Goal: Complete application form

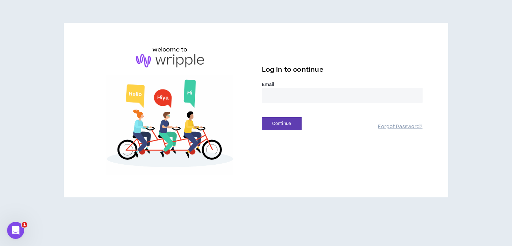
click at [294, 95] on input "email" at bounding box center [342, 95] width 161 height 15
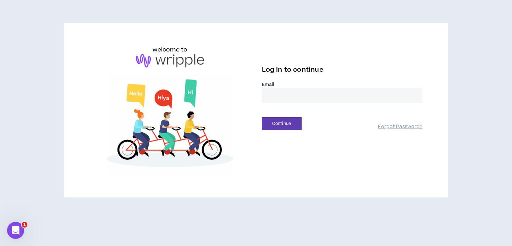
type input "**********"
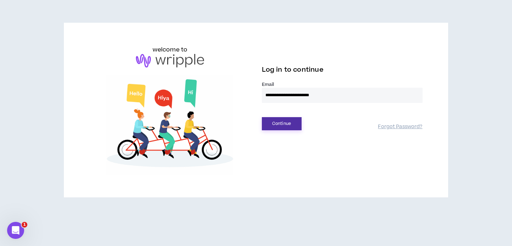
click at [291, 123] on button "Continue" at bounding box center [282, 123] width 40 height 13
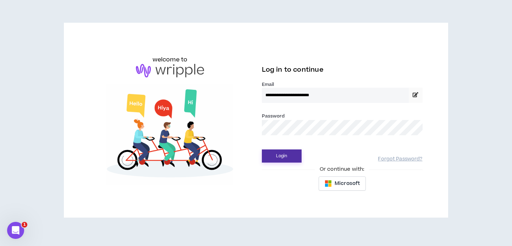
click at [291, 155] on button "Login" at bounding box center [282, 155] width 40 height 13
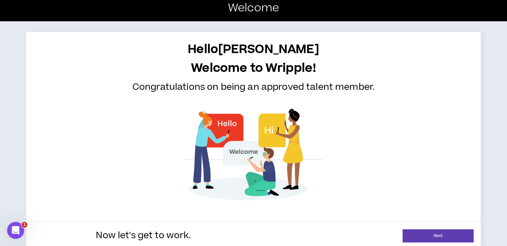
scroll to position [14, 0]
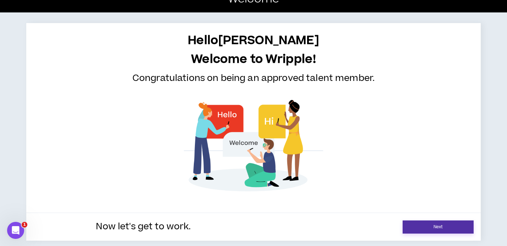
click at [430, 223] on link "Next" at bounding box center [437, 226] width 71 height 13
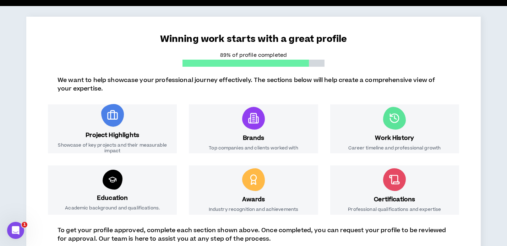
scroll to position [118, 0]
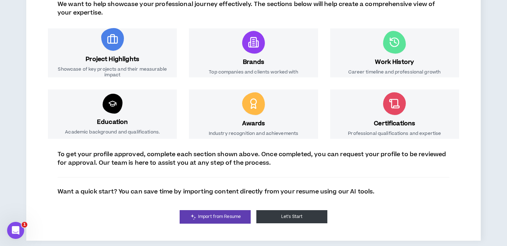
click at [295, 220] on button "Let's Start" at bounding box center [291, 216] width 71 height 13
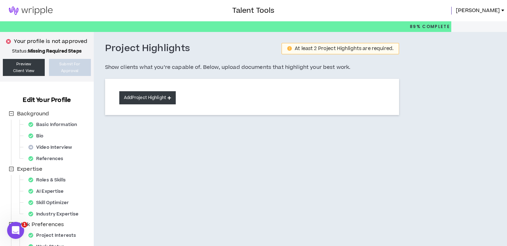
click at [150, 102] on button "Add Project Highlight" at bounding box center [147, 97] width 56 height 13
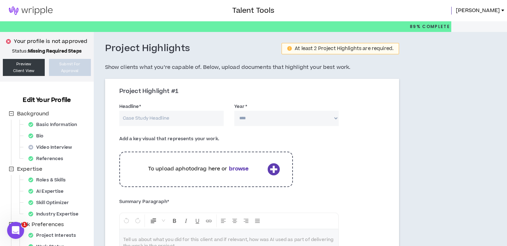
click at [143, 118] on input "Headline *" at bounding box center [171, 118] width 104 height 15
click at [169, 117] on input "Headline *" at bounding box center [171, 118] width 104 height 15
type input "Katjes USA - Cosmic Vision Product Launch"
click at [246, 115] on select "**** **** **** **** **** **** **** **** **** **** **** **** **** **** **** ****…" at bounding box center [286, 118] width 104 height 15
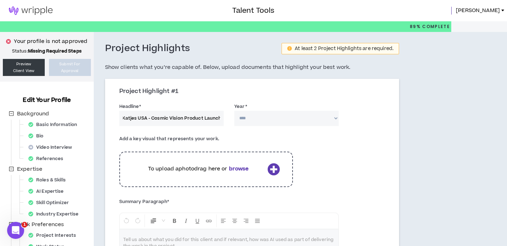
scroll to position [0, 0]
select select "****"
click at [234, 111] on select "**** **** **** **** **** **** **** **** **** **** **** **** **** **** **** ****…" at bounding box center [286, 118] width 104 height 15
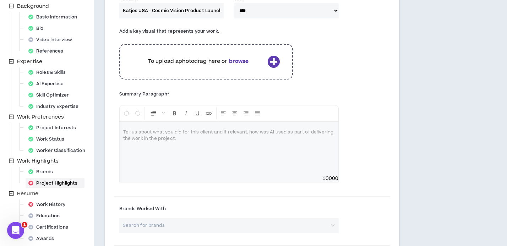
scroll to position [72, 0]
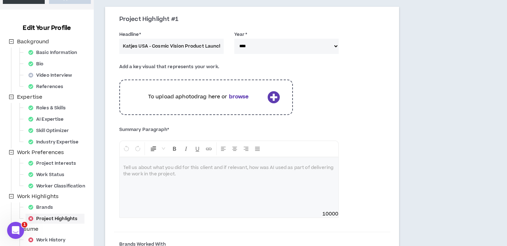
click at [262, 98] on p "To upload a photo drag here or browse" at bounding box center [198, 97] width 132 height 8
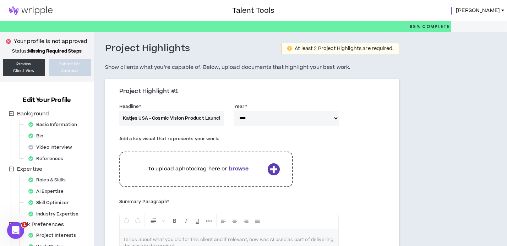
scroll to position [184, 0]
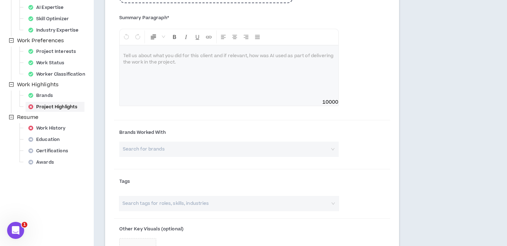
click at [187, 78] on div at bounding box center [229, 71] width 219 height 53
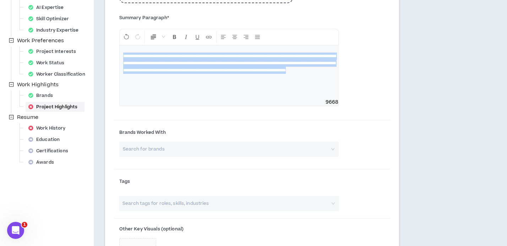
drag, startPoint x: 265, startPoint y: 74, endPoint x: 120, endPoint y: 48, distance: 147.4
click at [120, 48] on div "**********" at bounding box center [229, 71] width 219 height 53
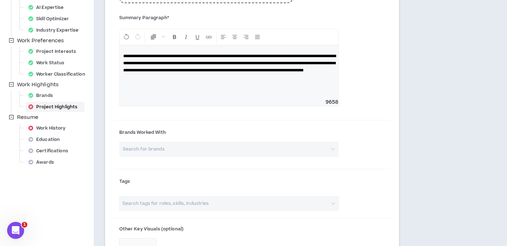
click at [182, 62] on span "**********" at bounding box center [229, 63] width 212 height 18
click at [186, 71] on span "**********" at bounding box center [229, 63] width 212 height 18
click at [228, 72] on span "**********" at bounding box center [229, 63] width 212 height 18
click at [291, 83] on div "**********" at bounding box center [229, 71] width 219 height 53
click at [167, 150] on input "search" at bounding box center [226, 149] width 207 height 15
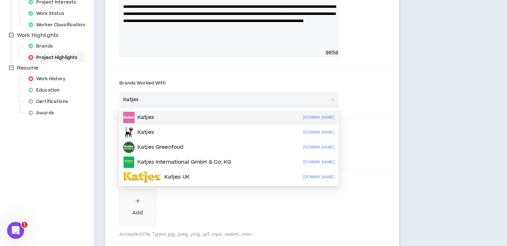
scroll to position [249, 0]
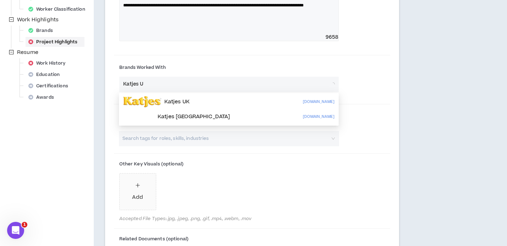
type input "Katjes US"
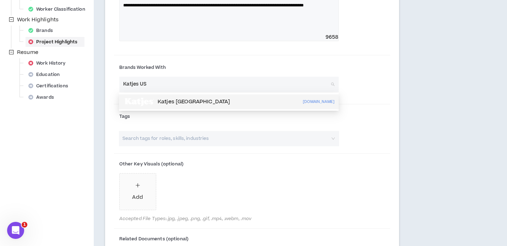
click at [181, 100] on p "Katjes USA" at bounding box center [194, 101] width 72 height 7
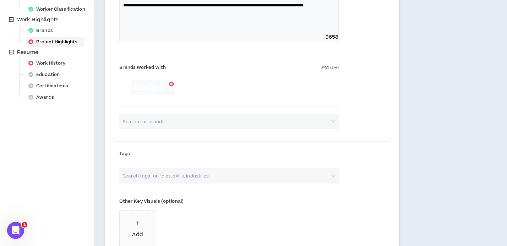
click at [210, 89] on div at bounding box center [229, 96] width 220 height 33
click at [156, 125] on input "search" at bounding box center [226, 121] width 207 height 15
click at [379, 123] on div "Brands Worked With Max ( 1 / 4 ) Search for brands" at bounding box center [252, 99] width 276 height 82
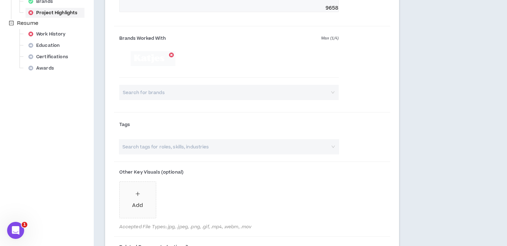
scroll to position [294, 0]
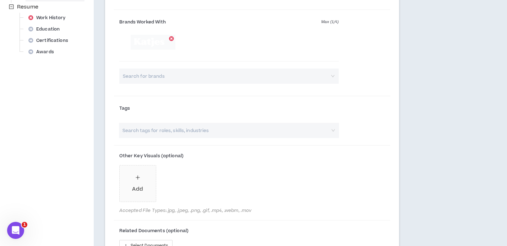
click at [187, 129] on input "search" at bounding box center [225, 130] width 208 height 15
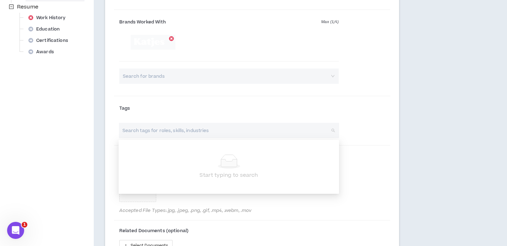
click at [187, 129] on input "search" at bounding box center [225, 130] width 208 height 15
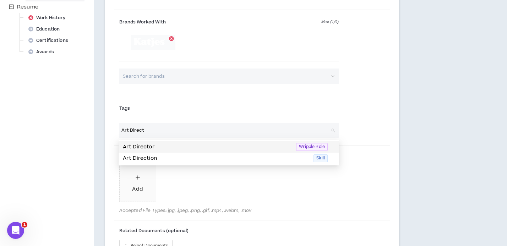
click at [145, 146] on p "Art Director" at bounding box center [207, 147] width 169 height 8
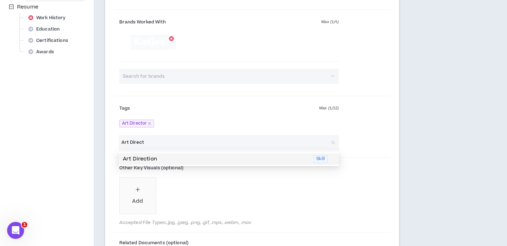
click at [155, 156] on p "Art Direction" at bounding box center [216, 159] width 186 height 8
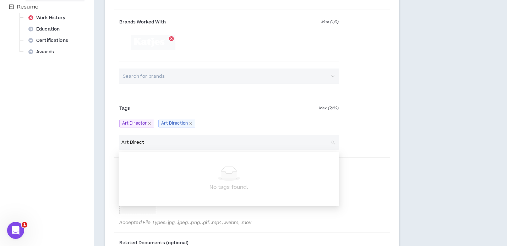
drag, startPoint x: 158, startPoint y: 144, endPoint x: 122, endPoint y: 146, distance: 35.9
click at [122, 146] on input "Art Direct" at bounding box center [225, 142] width 208 height 15
type input "Photo"
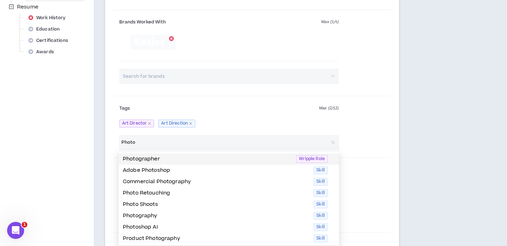
click at [135, 159] on p "Photographer" at bounding box center [207, 159] width 169 height 8
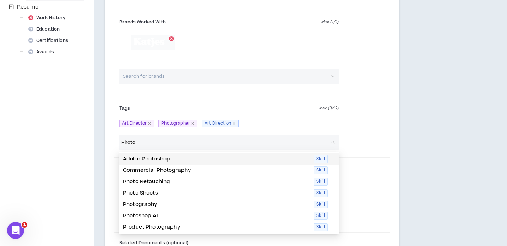
click at [144, 159] on p "Adobe Photoshop" at bounding box center [216, 159] width 186 height 8
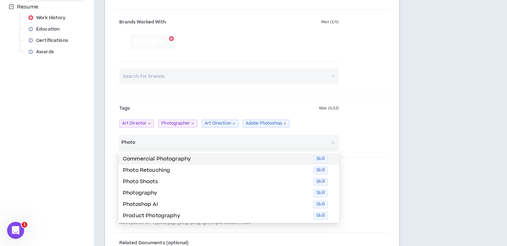
click at [145, 160] on p "Commercial Photography" at bounding box center [216, 159] width 186 height 8
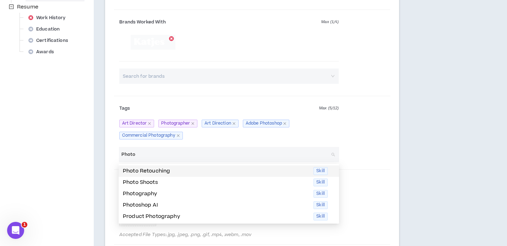
click at [146, 169] on p "Photo Retouching" at bounding box center [216, 171] width 186 height 8
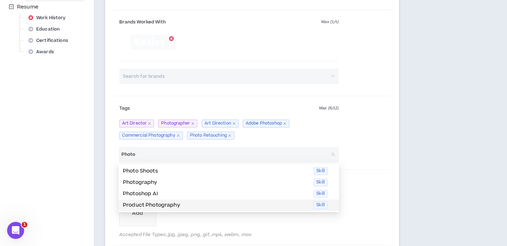
click at [148, 202] on p "Product Photography" at bounding box center [216, 205] width 186 height 8
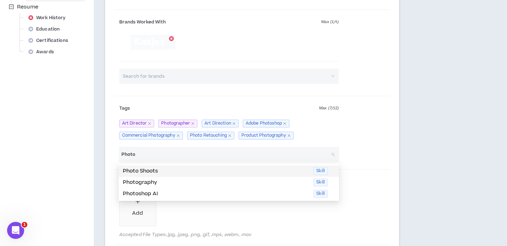
drag, startPoint x: 137, startPoint y: 156, endPoint x: 122, endPoint y: 155, distance: 15.3
click at [122, 155] on input "Photo" at bounding box center [225, 154] width 208 height 15
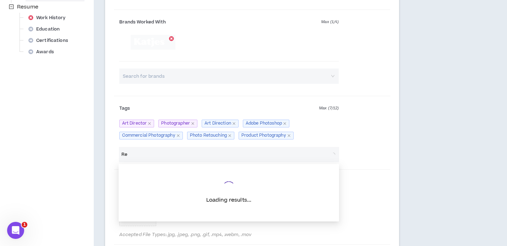
type input "R"
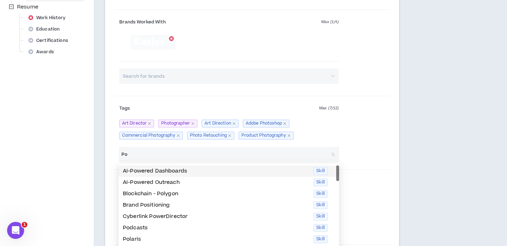
type input "P"
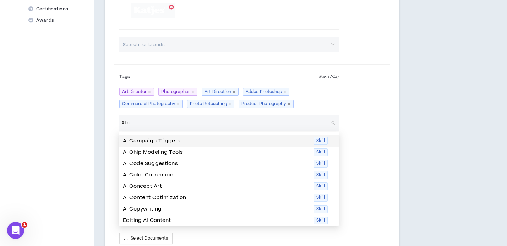
scroll to position [337, 0]
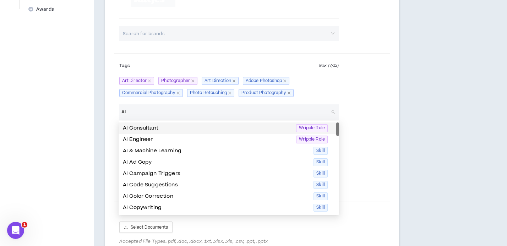
click at [156, 129] on p "AI Consultant" at bounding box center [207, 128] width 169 height 8
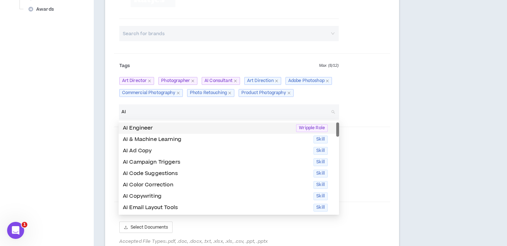
type input "AI"
click at [393, 122] on div "Project Highlight #1 Headline * Katjes USA - Cosmic Vision Product Launch Year …" at bounding box center [252, 31] width 294 height 575
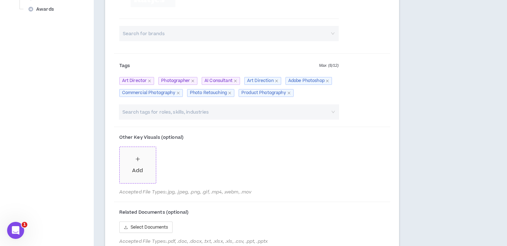
click at [143, 165] on span "Add" at bounding box center [138, 165] width 36 height 36
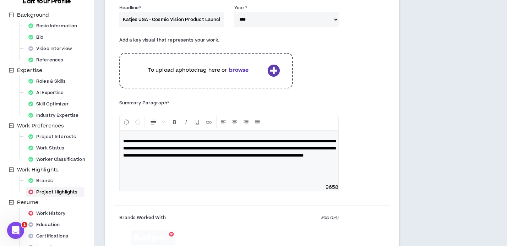
scroll to position [31, 0]
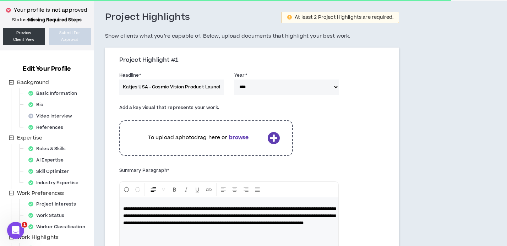
click at [237, 134] on b "browse" at bounding box center [239, 137] width 20 height 7
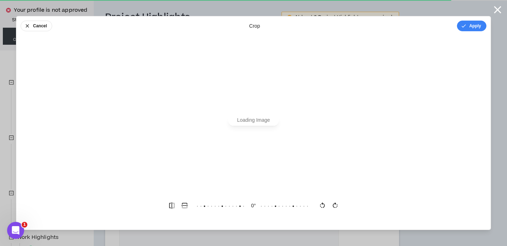
scroll to position [0, 0]
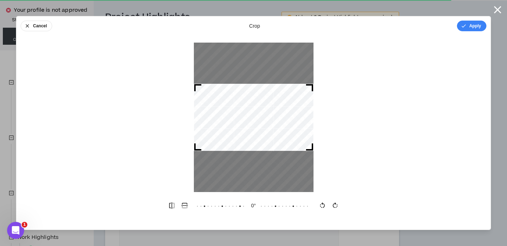
drag, startPoint x: 311, startPoint y: 87, endPoint x: 317, endPoint y: 37, distance: 50.4
click at [317, 37] on div "Cancel crop Apply 0 °" at bounding box center [253, 123] width 475 height 214
drag, startPoint x: 311, startPoint y: 85, endPoint x: 313, endPoint y: 75, distance: 10.4
click at [313, 76] on div at bounding box center [253, 117] width 474 height 149
drag, startPoint x: 313, startPoint y: 150, endPoint x: 448, endPoint y: 197, distance: 143.0
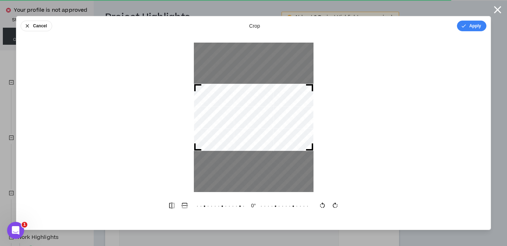
click at [448, 197] on div "Cancel crop Apply 0 °" at bounding box center [253, 123] width 475 height 214
click at [24, 27] on icon "button" at bounding box center [27, 26] width 6 height 6
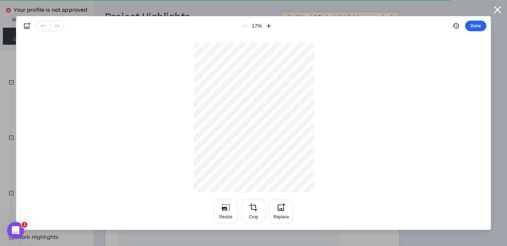
click at [472, 27] on button "Done" at bounding box center [475, 26] width 21 height 11
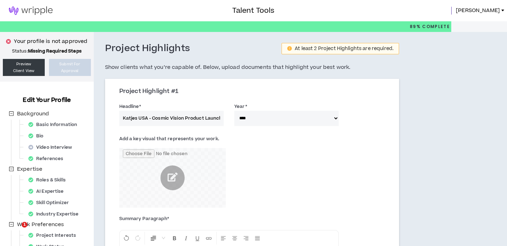
select select "****"
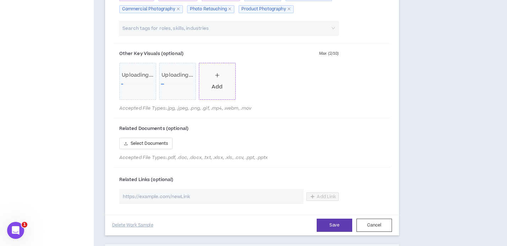
click at [224, 81] on span "Add" at bounding box center [217, 81] width 36 height 36
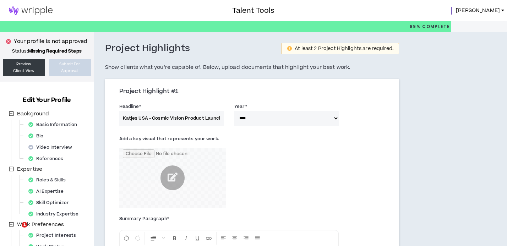
select select "****"
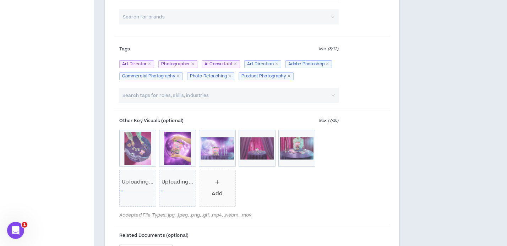
scroll to position [371, 0]
